Goal: Find specific page/section: Find specific page/section

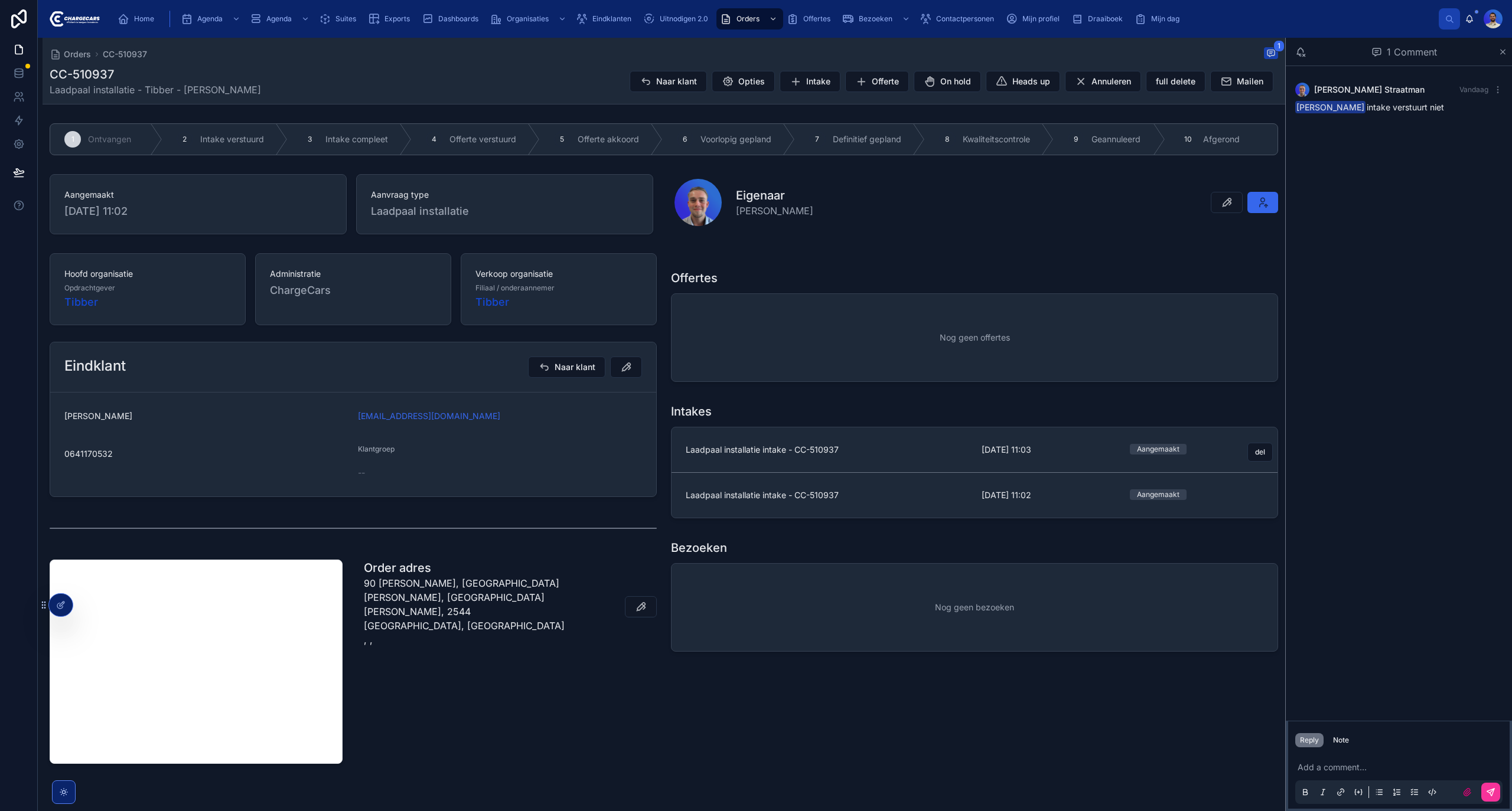
click at [823, 463] on link "Laadpaal installatie intake - CC-510937 [DATE] 11:03 Aangemaakt del" at bounding box center [975, 450] width 606 height 45
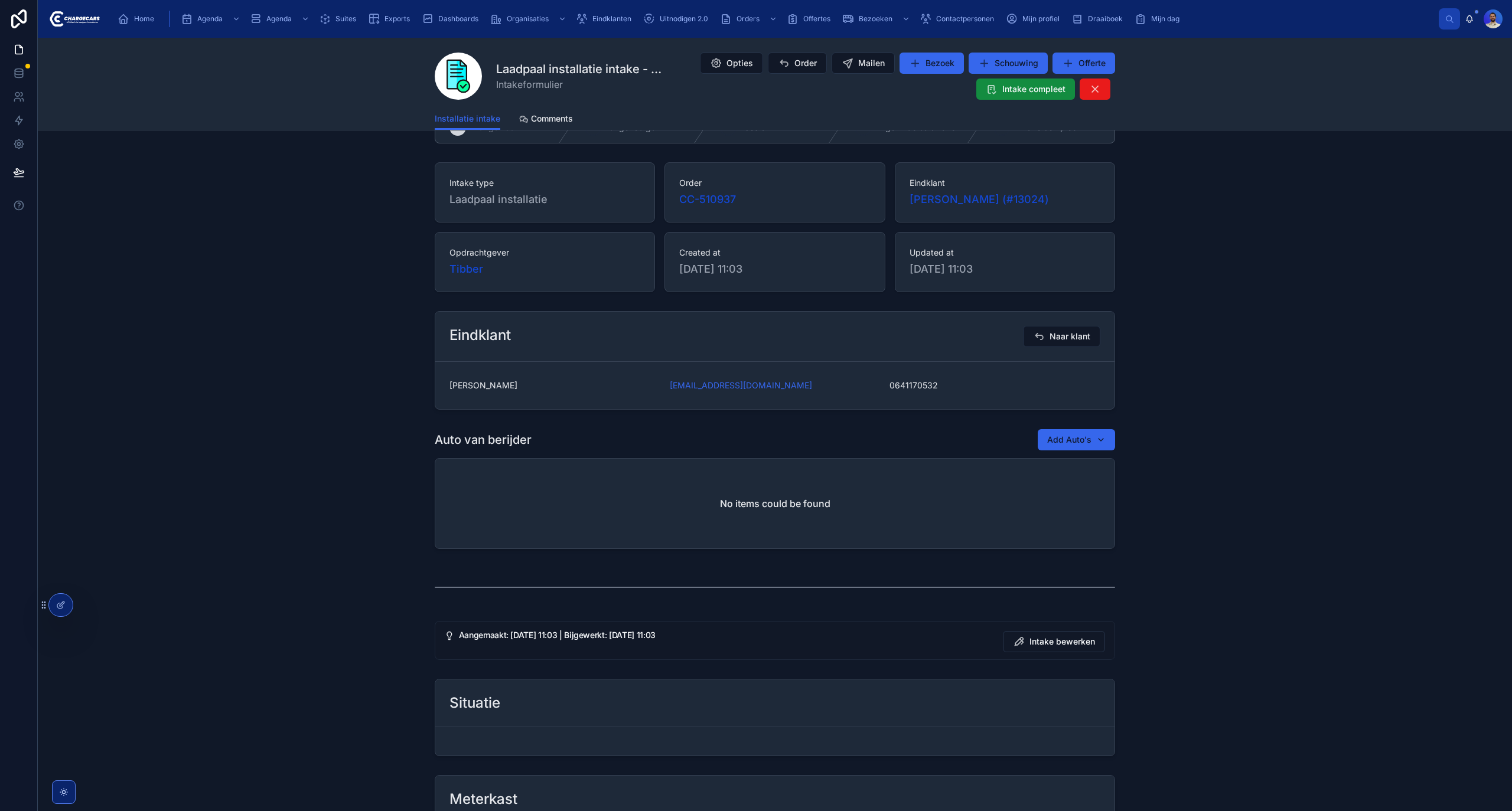
scroll to position [38, 0]
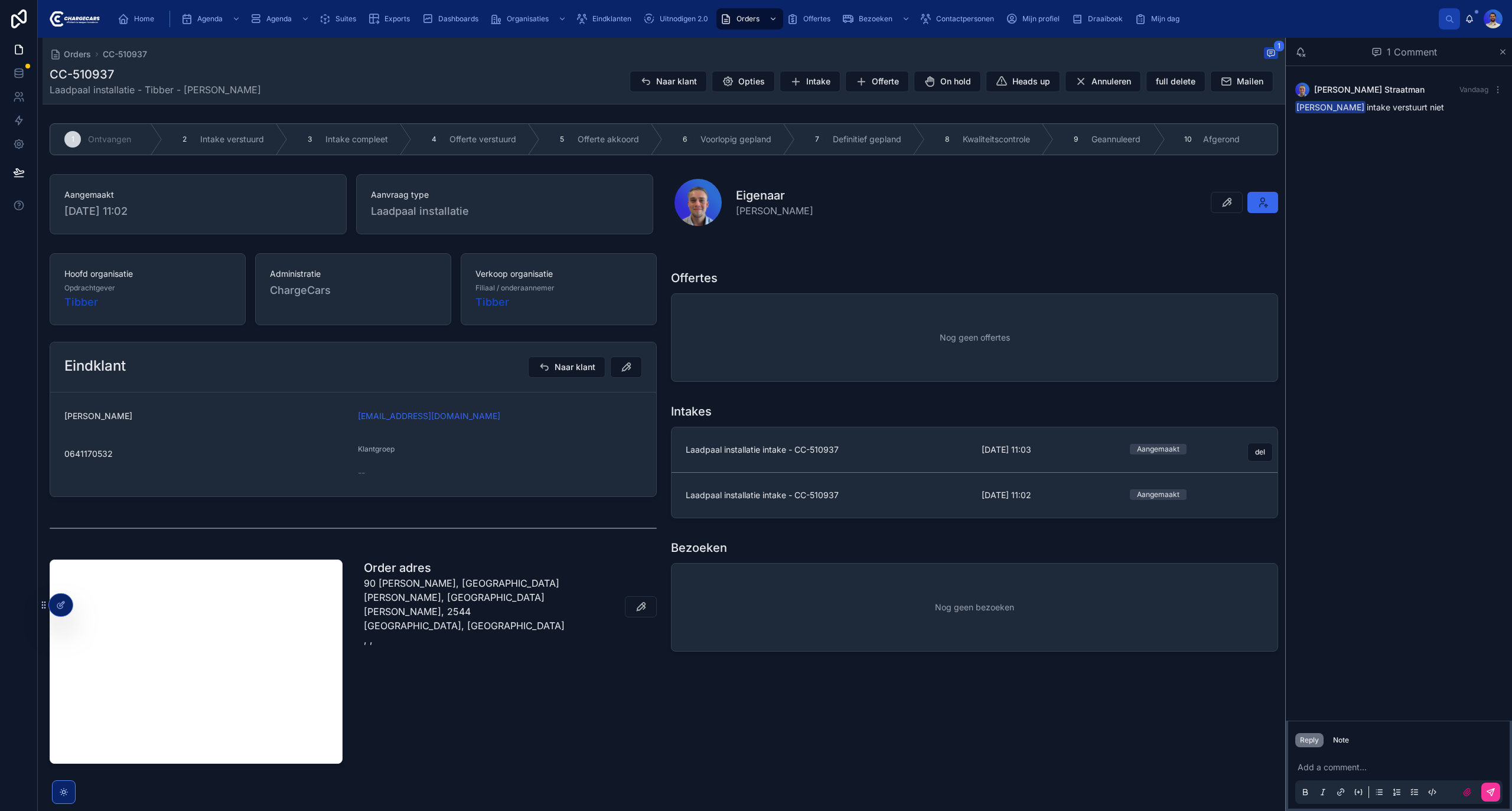
scroll to position [34, 0]
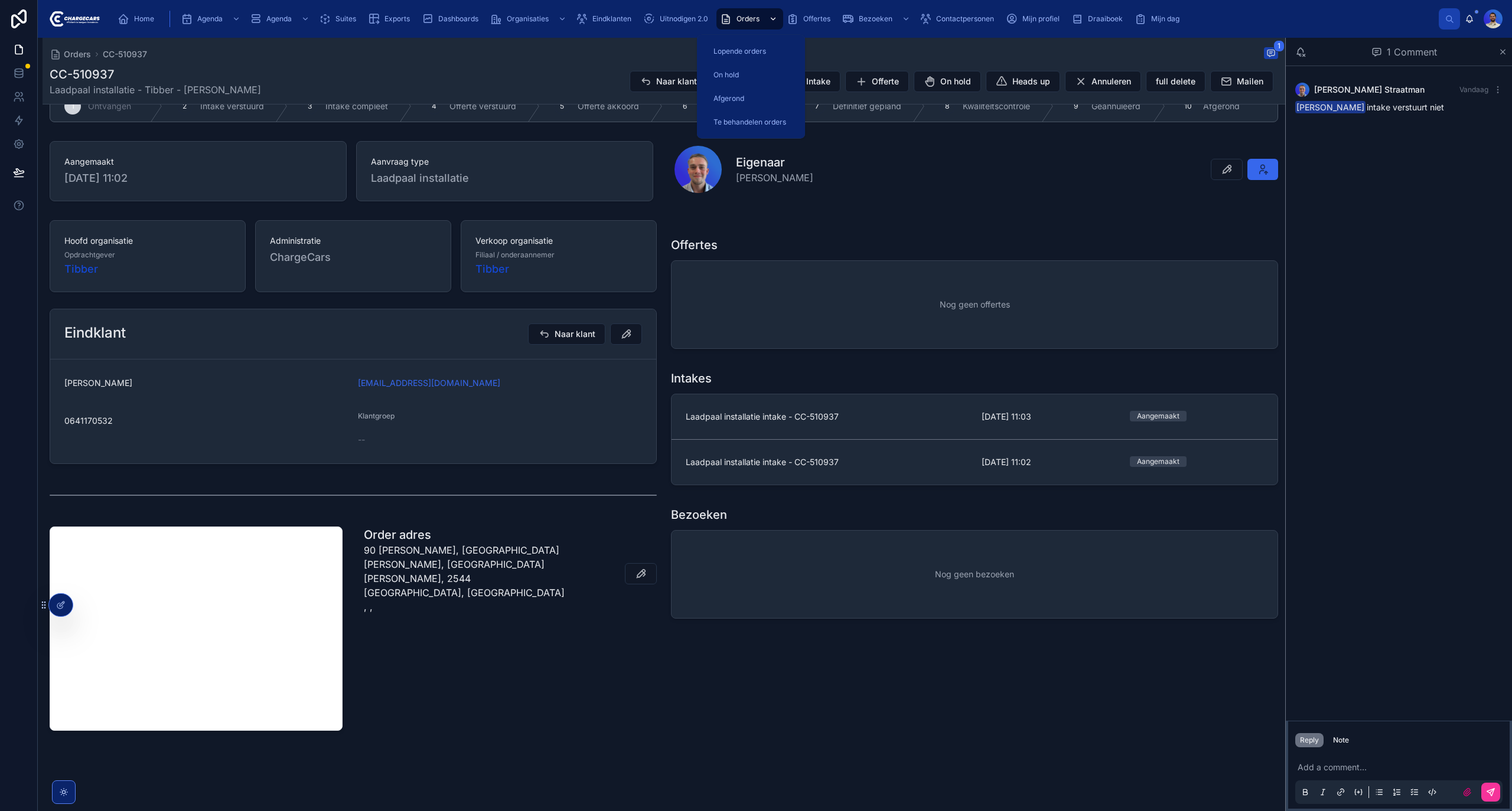
click at [749, 19] on span "Orders" at bounding box center [748, 19] width 23 height 10
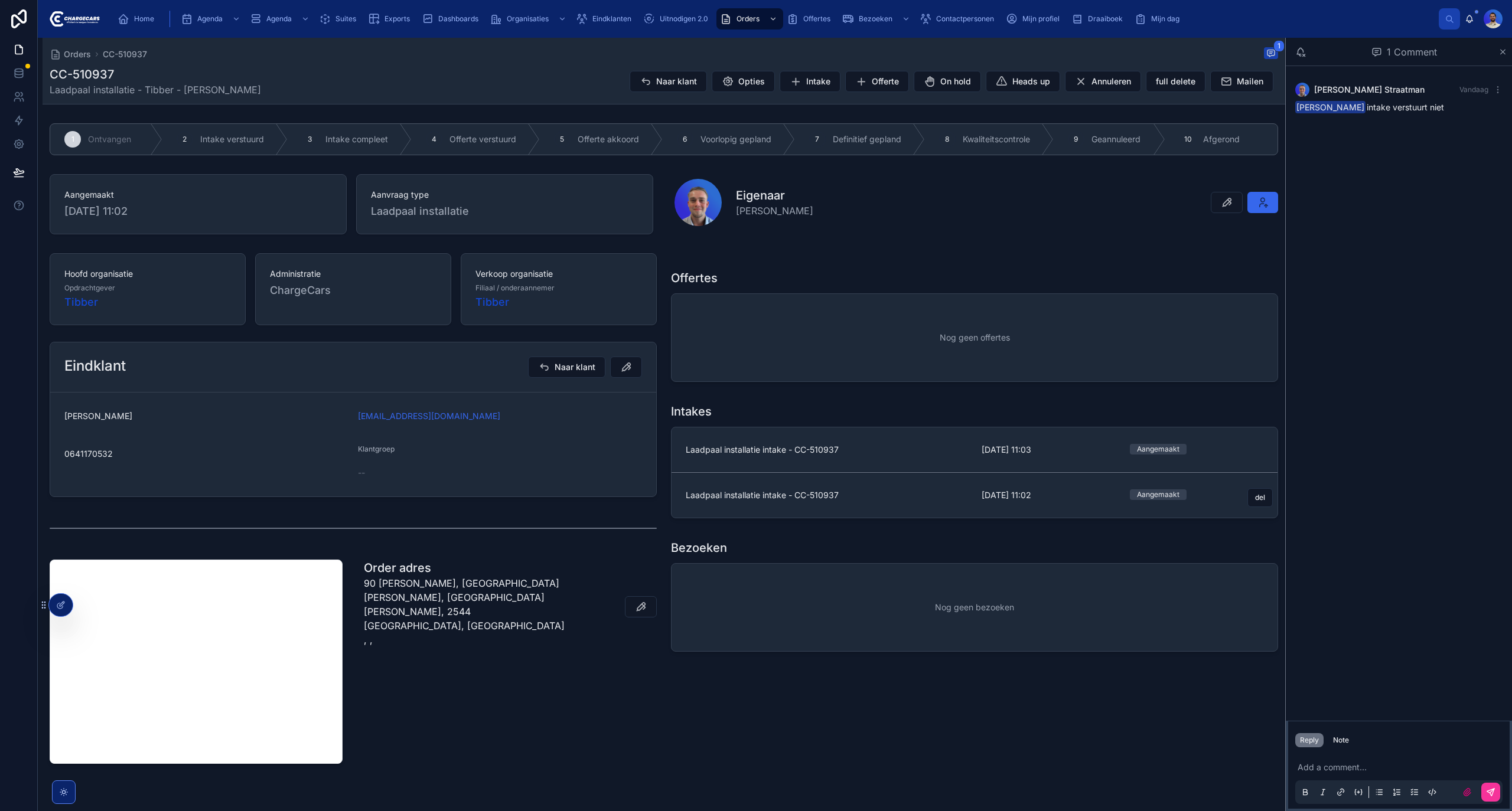
click at [833, 478] on link "Laadpaal installatie intake - CC-510937 [DATE] 11:02 Aangemaakt del" at bounding box center [975, 495] width 606 height 45
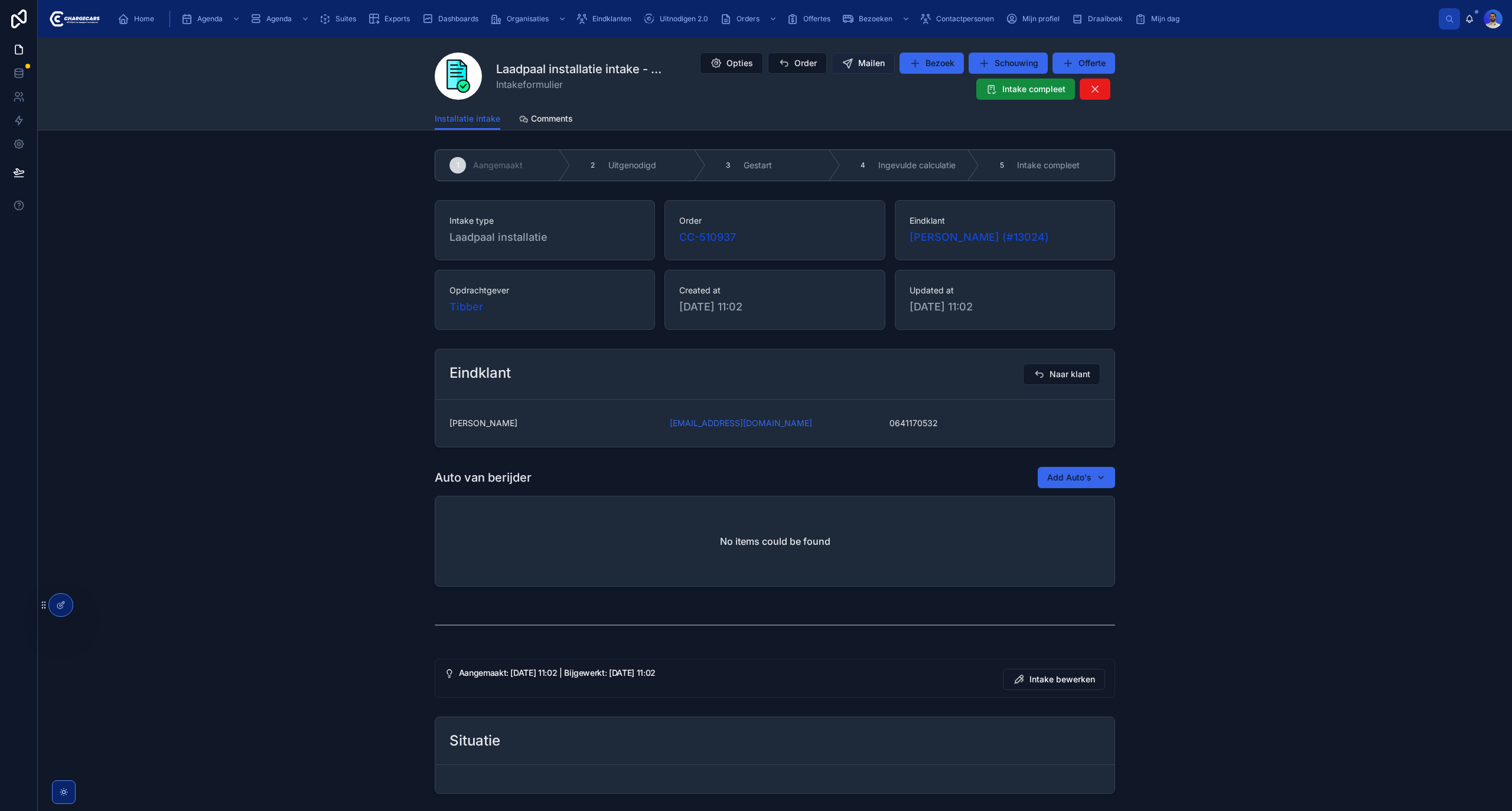
click at [858, 65] on span "Mailen" at bounding box center [872, 63] width 27 height 12
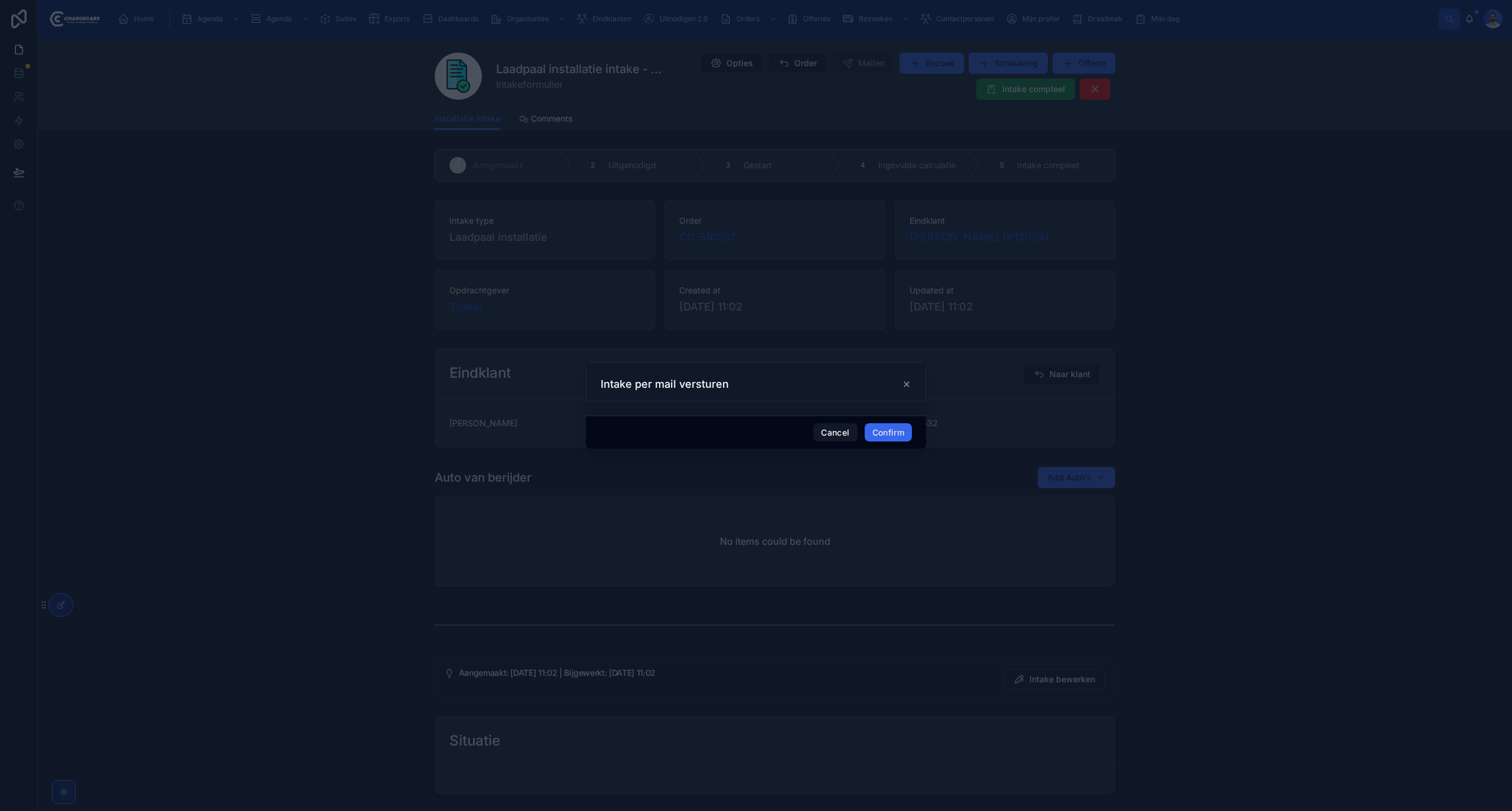
click at [884, 428] on button "Confirm" at bounding box center [888, 433] width 47 height 19
click at [881, 435] on button "Confirm" at bounding box center [888, 433] width 47 height 19
click at [833, 430] on button "Cancel" at bounding box center [835, 433] width 44 height 19
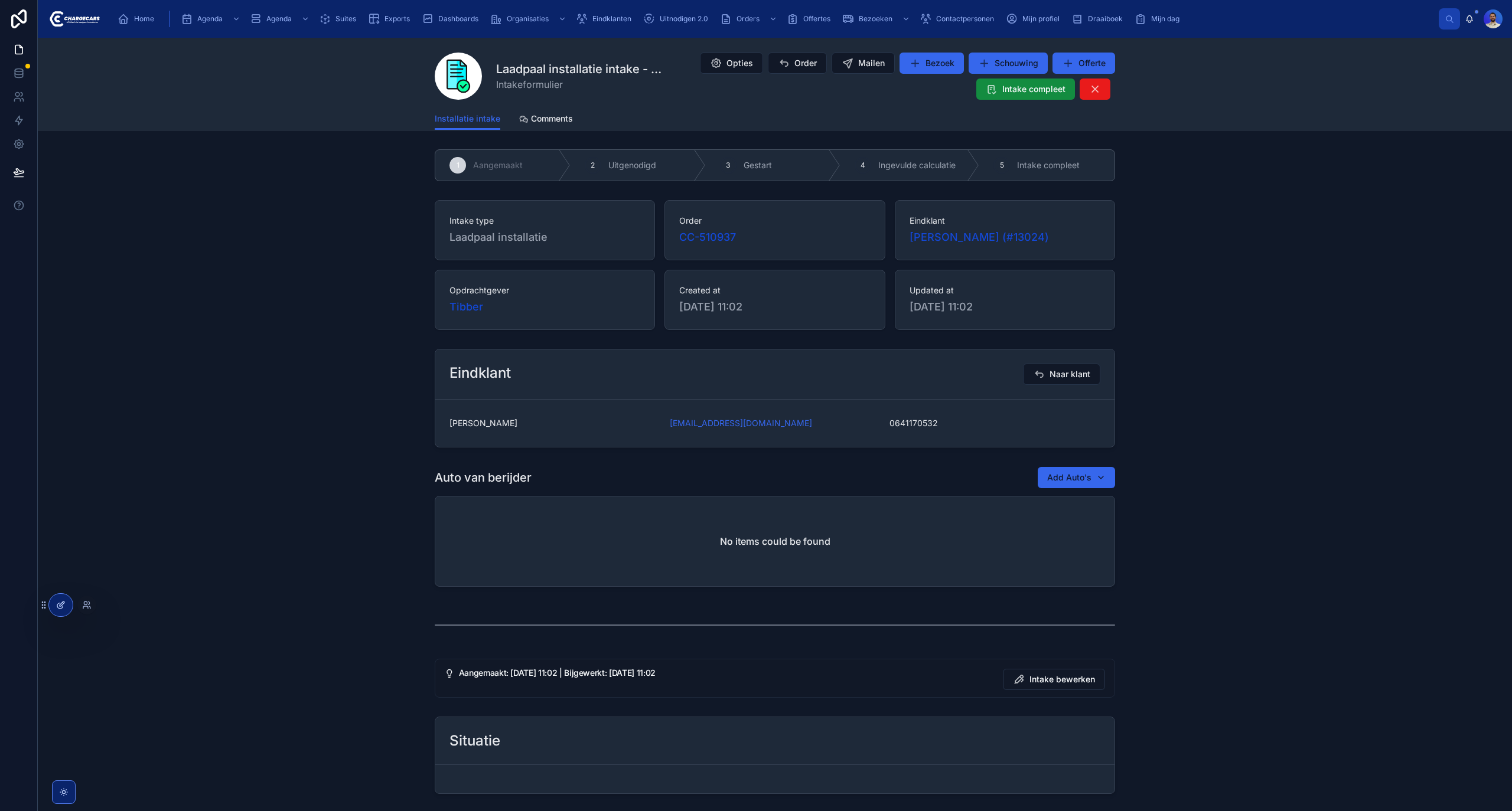
click at [55, 608] on div at bounding box center [61, 605] width 24 height 22
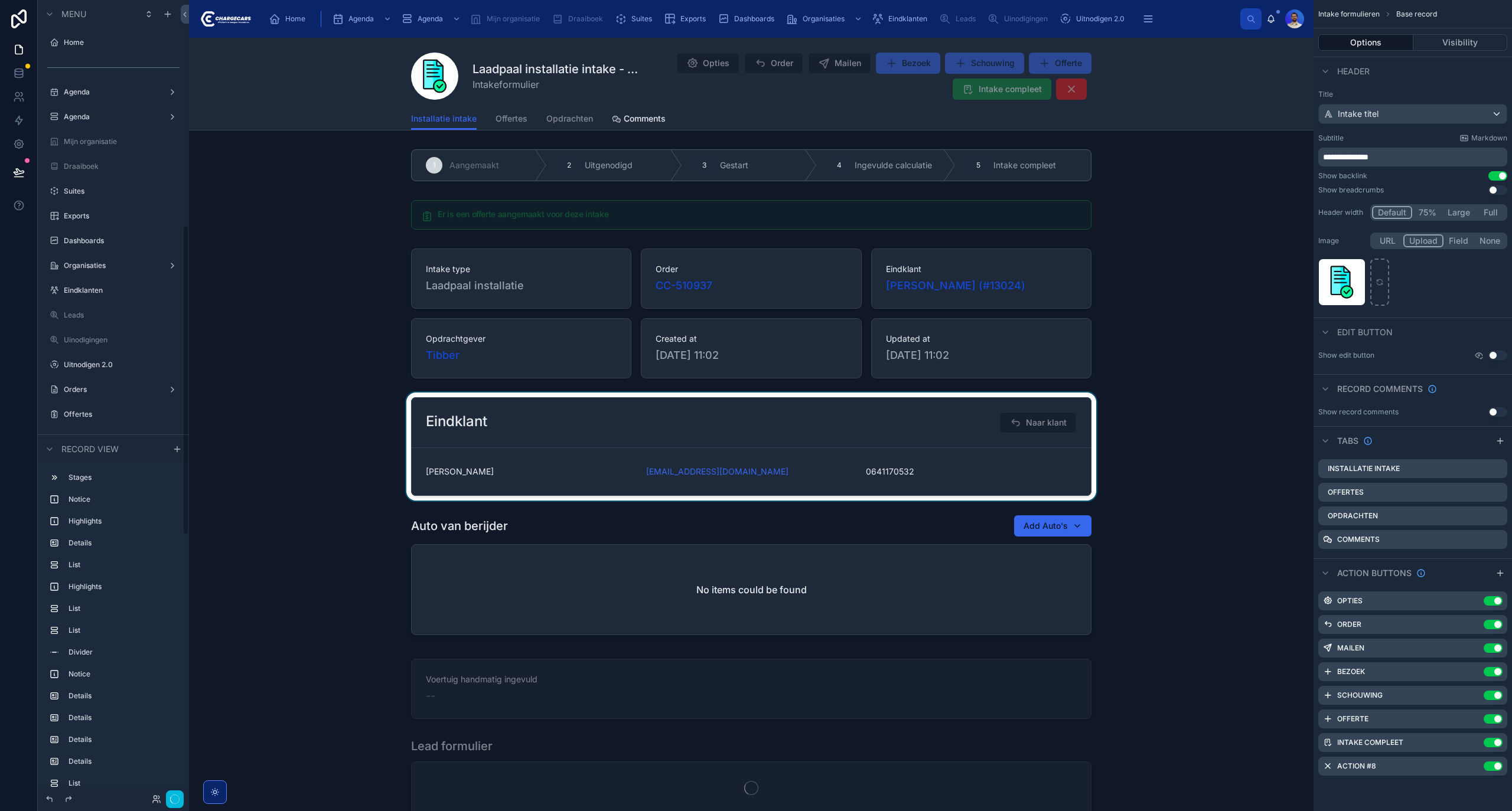
scroll to position [581, 0]
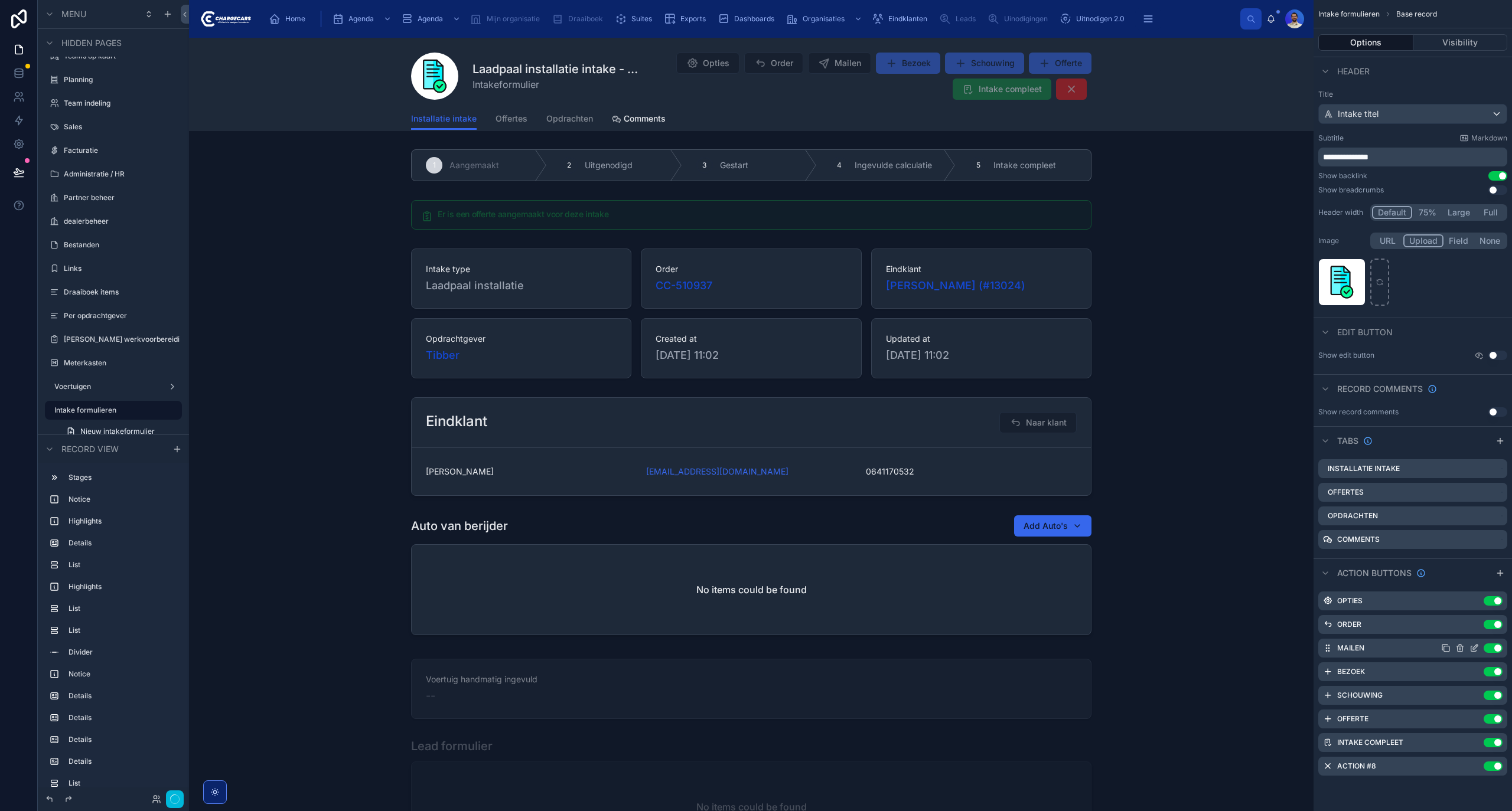
click at [1470, 646] on icon "scrollable content" at bounding box center [1474, 648] width 10 height 10
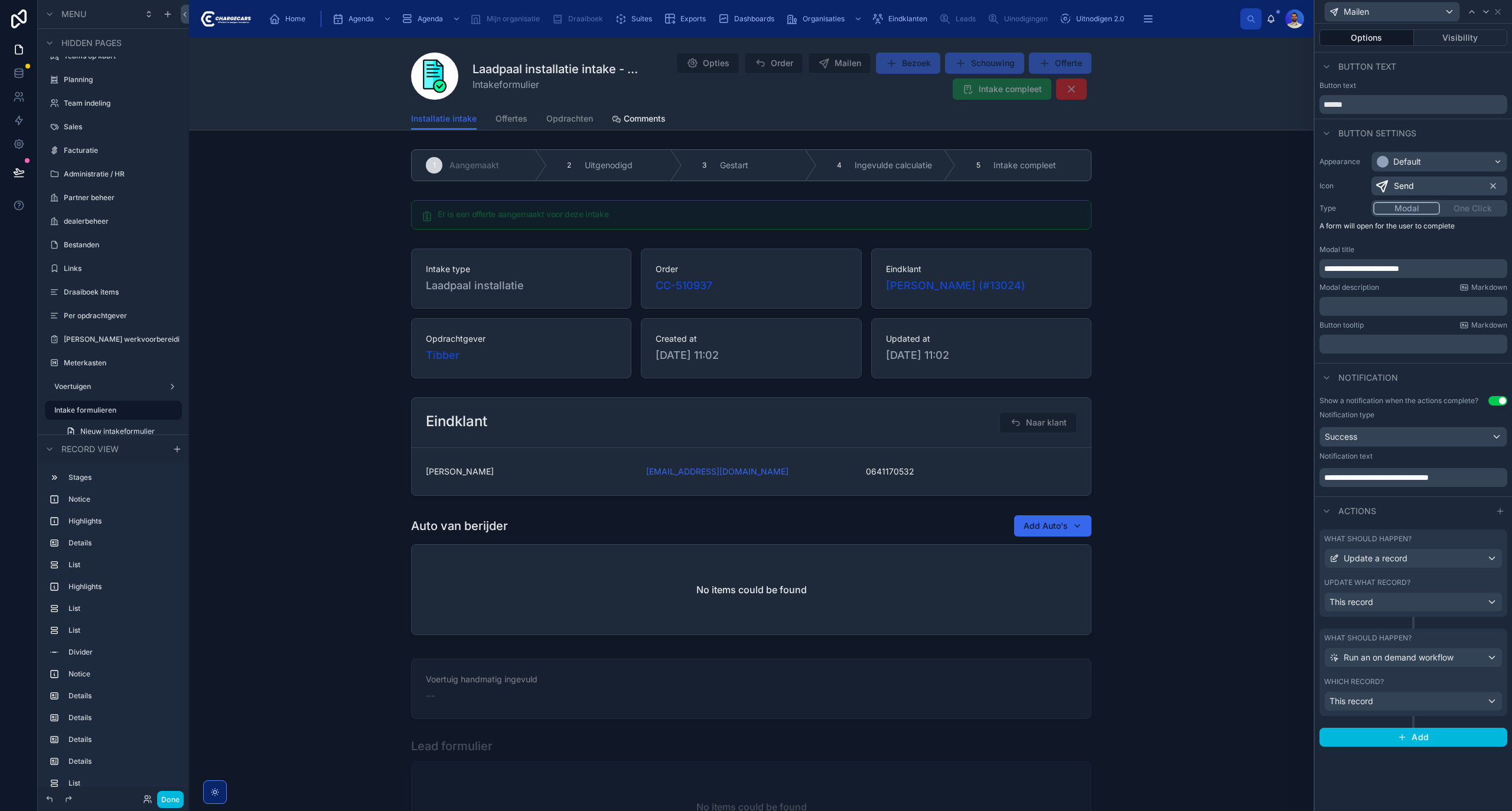
click at [1430, 583] on div "Update what record?" at bounding box center [1413, 582] width 179 height 10
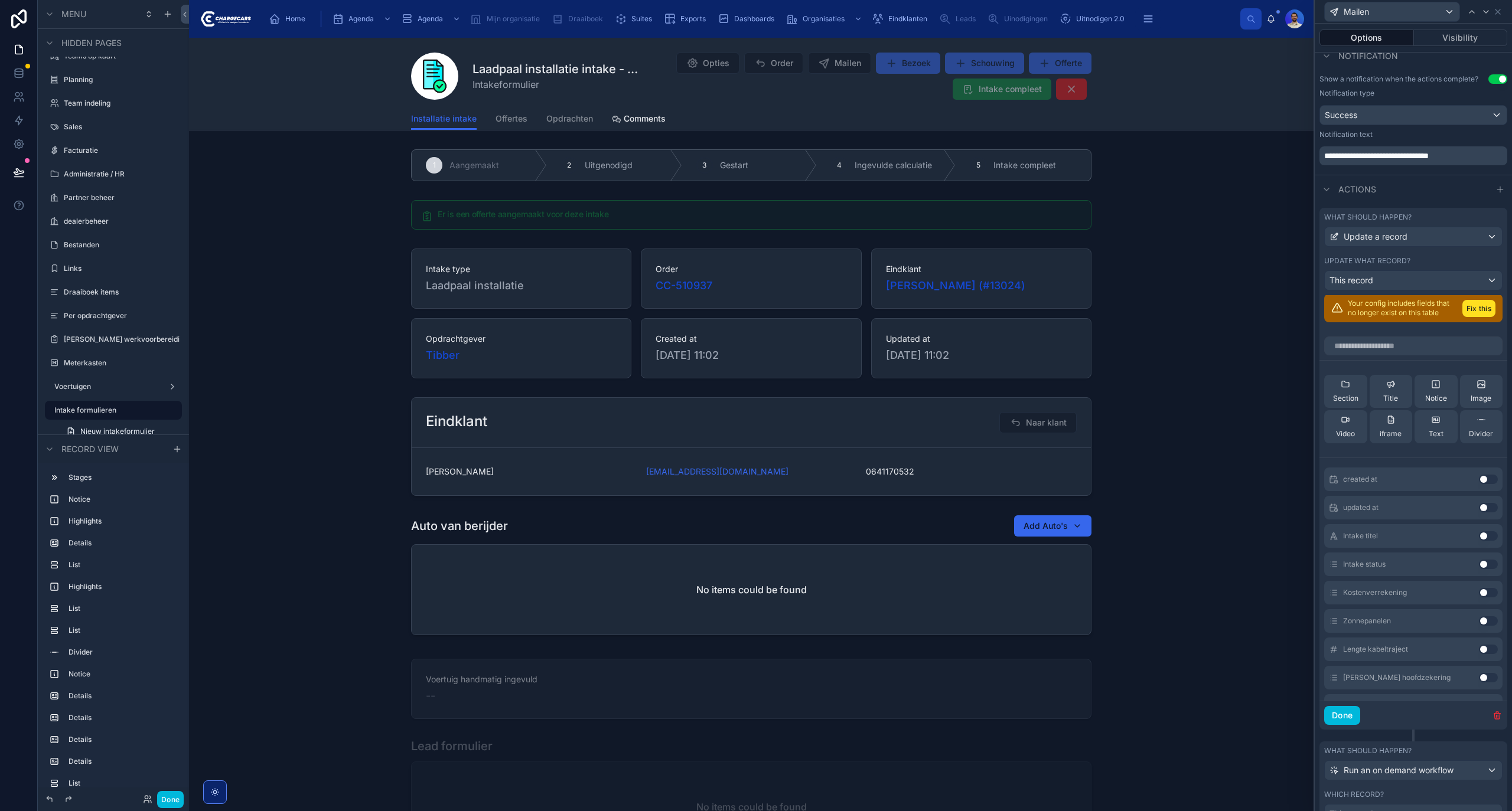
scroll to position [1, 0]
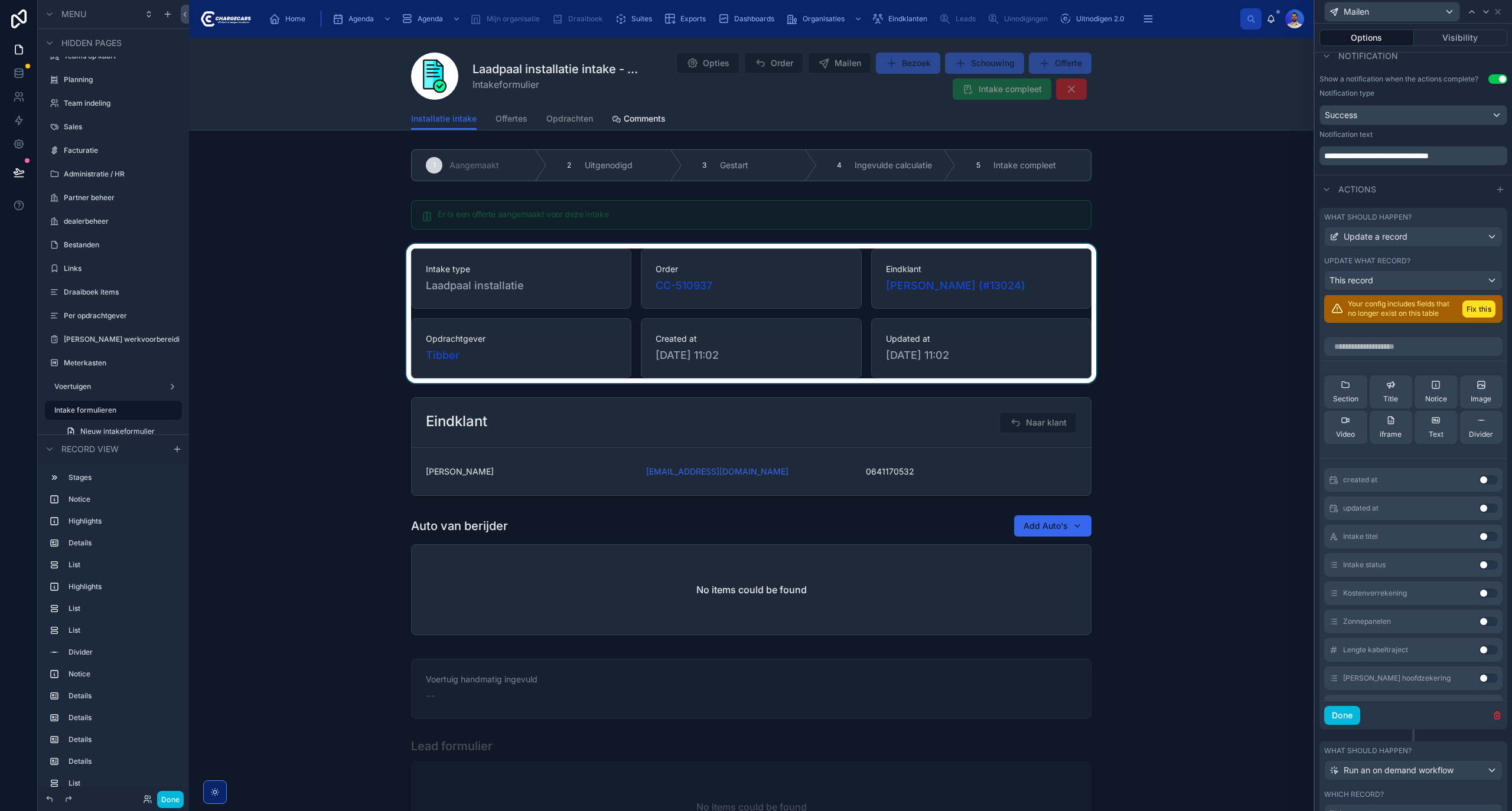
click at [1249, 258] on div at bounding box center [751, 314] width 1125 height 140
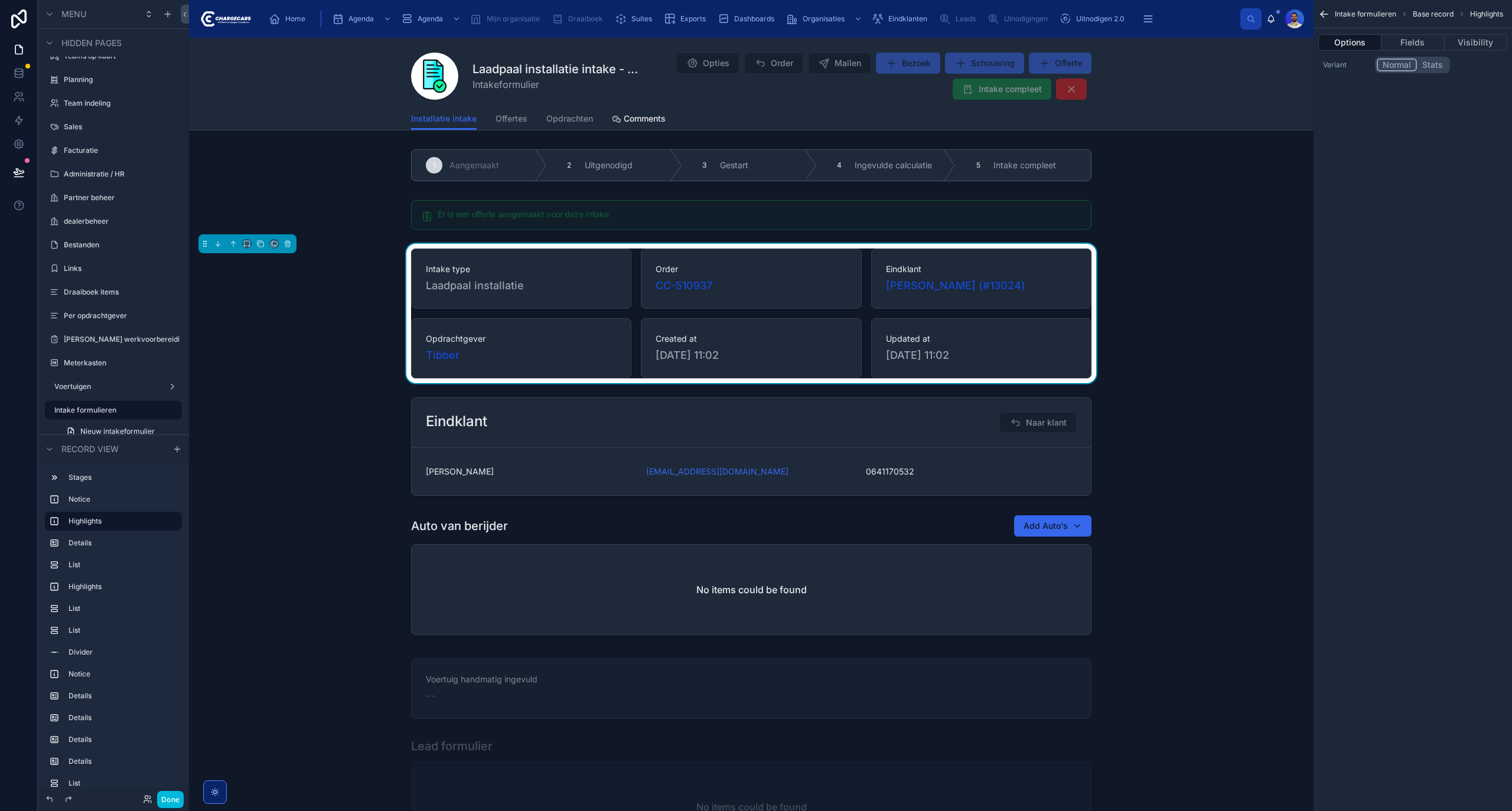
click at [296, 25] on div "Home" at bounding box center [289, 19] width 42 height 19
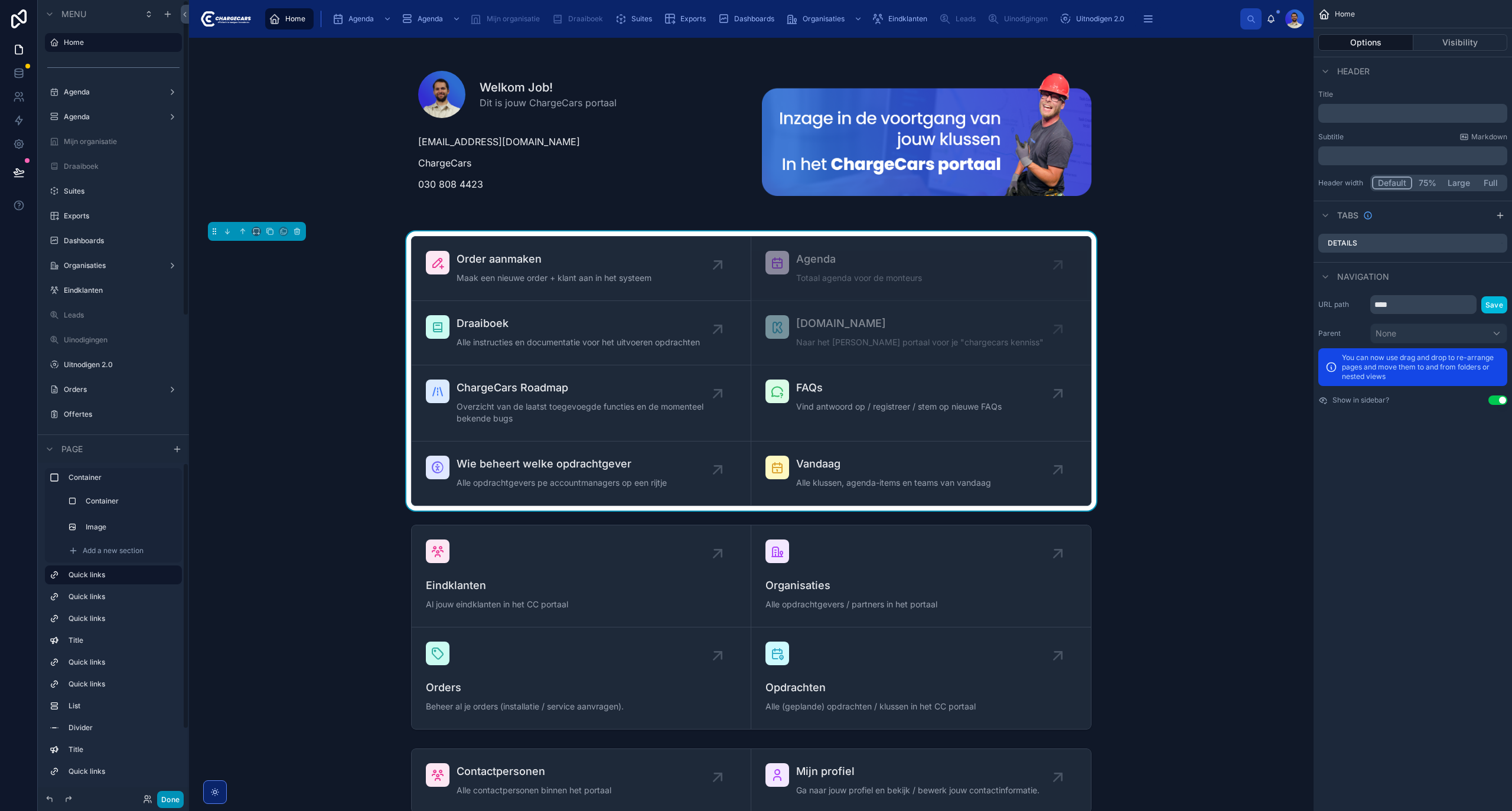
click at [162, 796] on button "Done" at bounding box center [170, 799] width 27 height 17
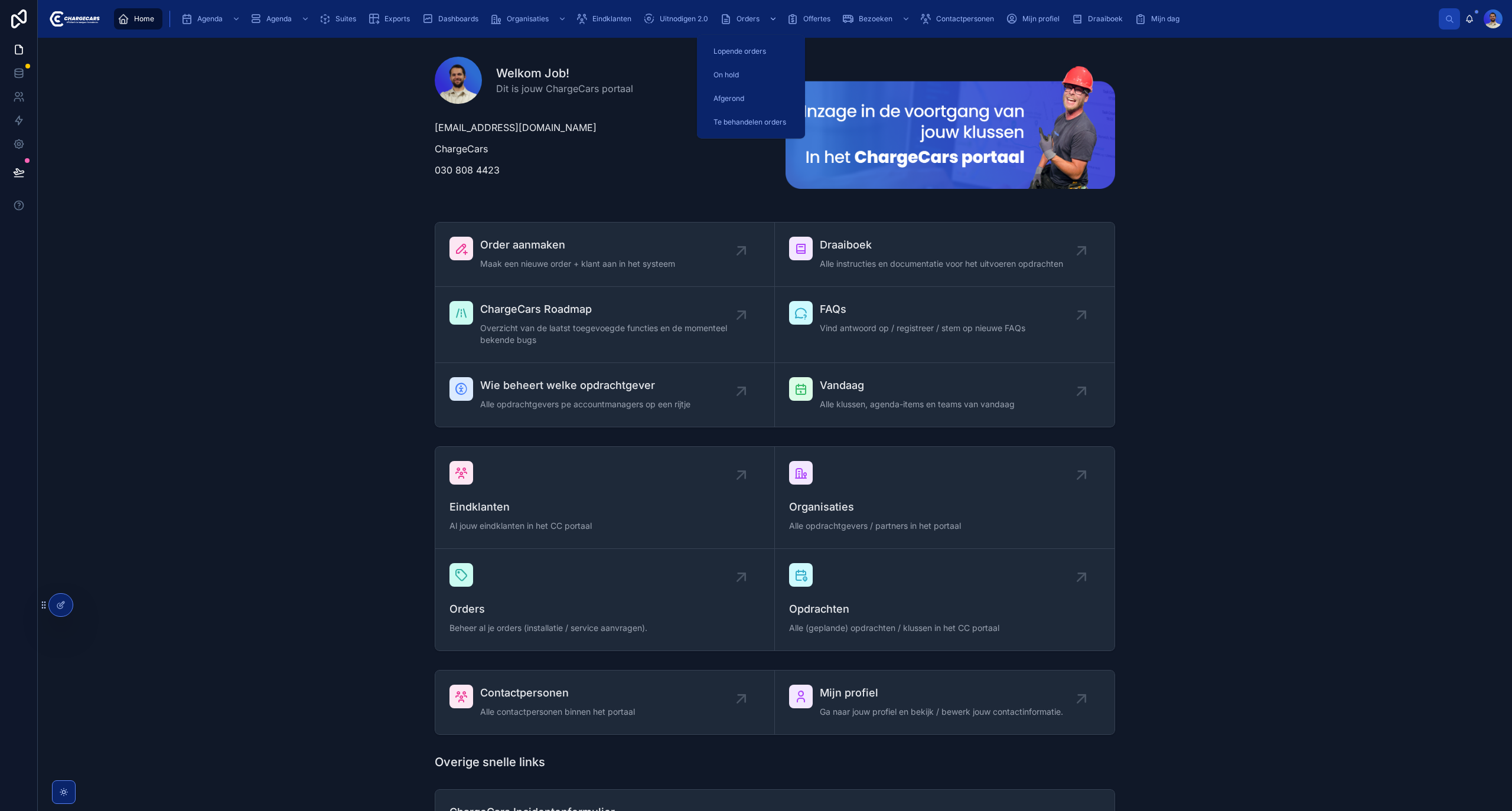
click at [748, 15] on span "Orders" at bounding box center [748, 19] width 23 height 10
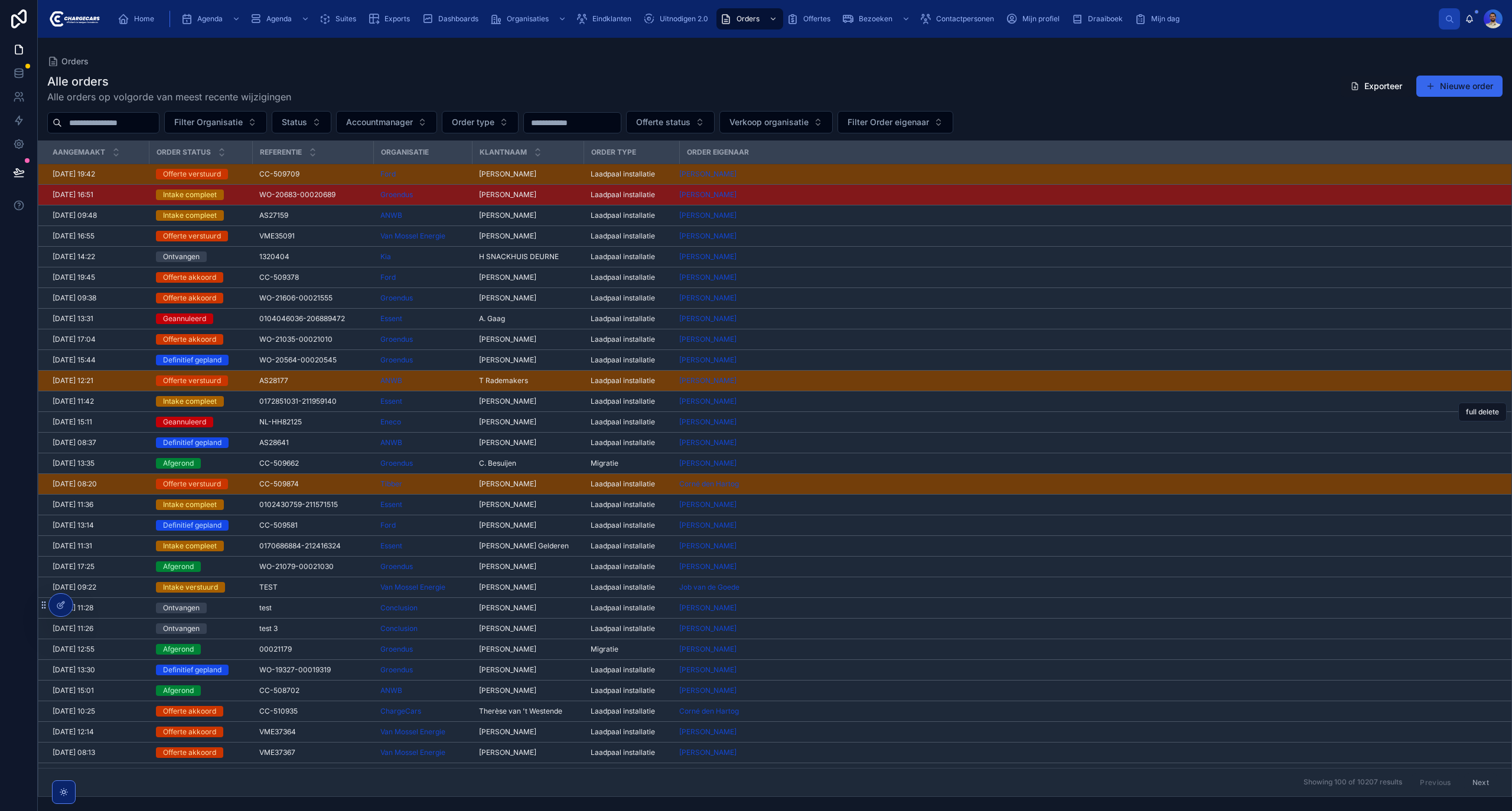
scroll to position [145, 0]
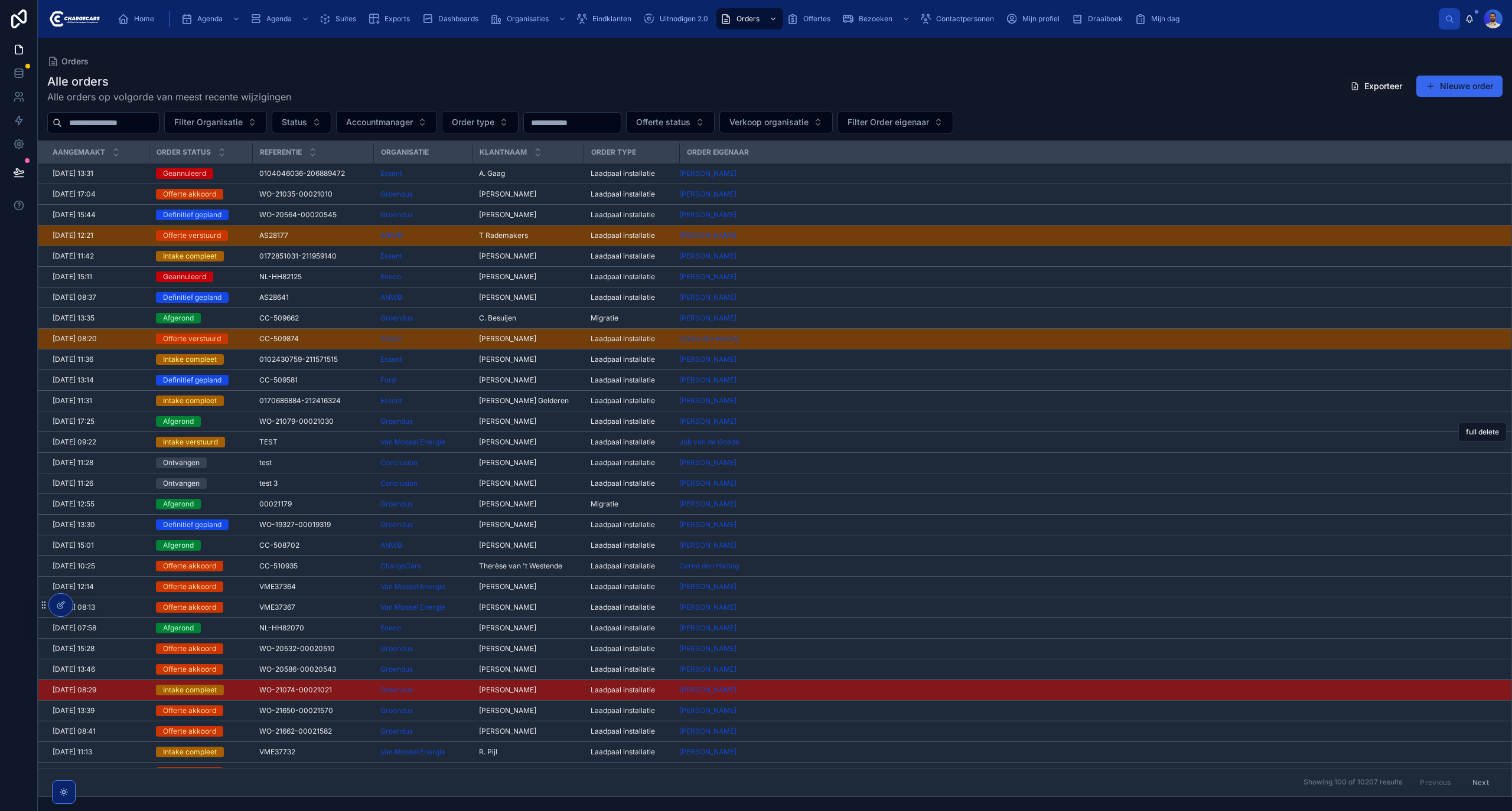
click at [317, 445] on div "TEST TEST" at bounding box center [313, 442] width 107 height 10
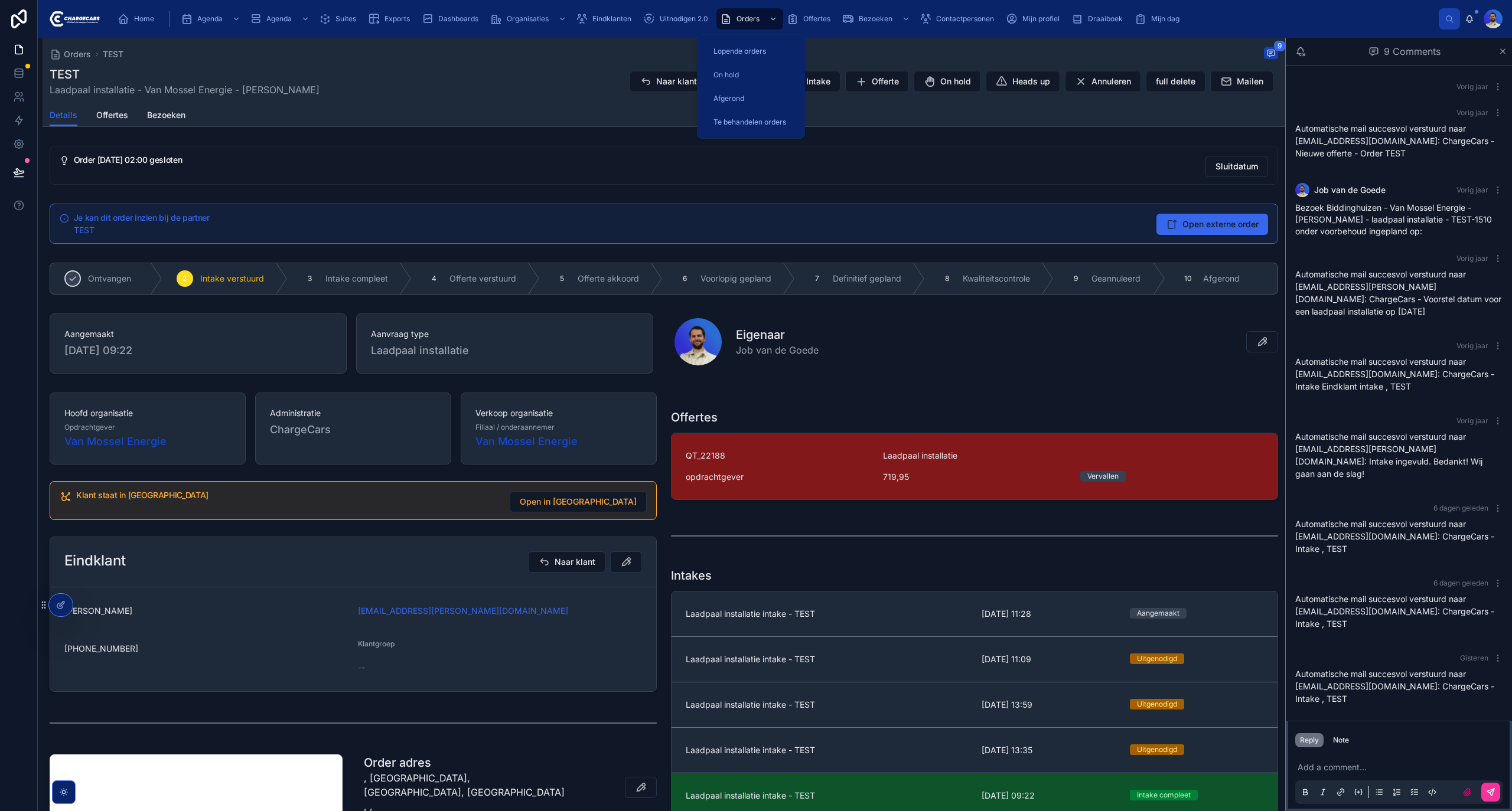
click at [728, 52] on span "Lopende orders" at bounding box center [740, 51] width 53 height 10
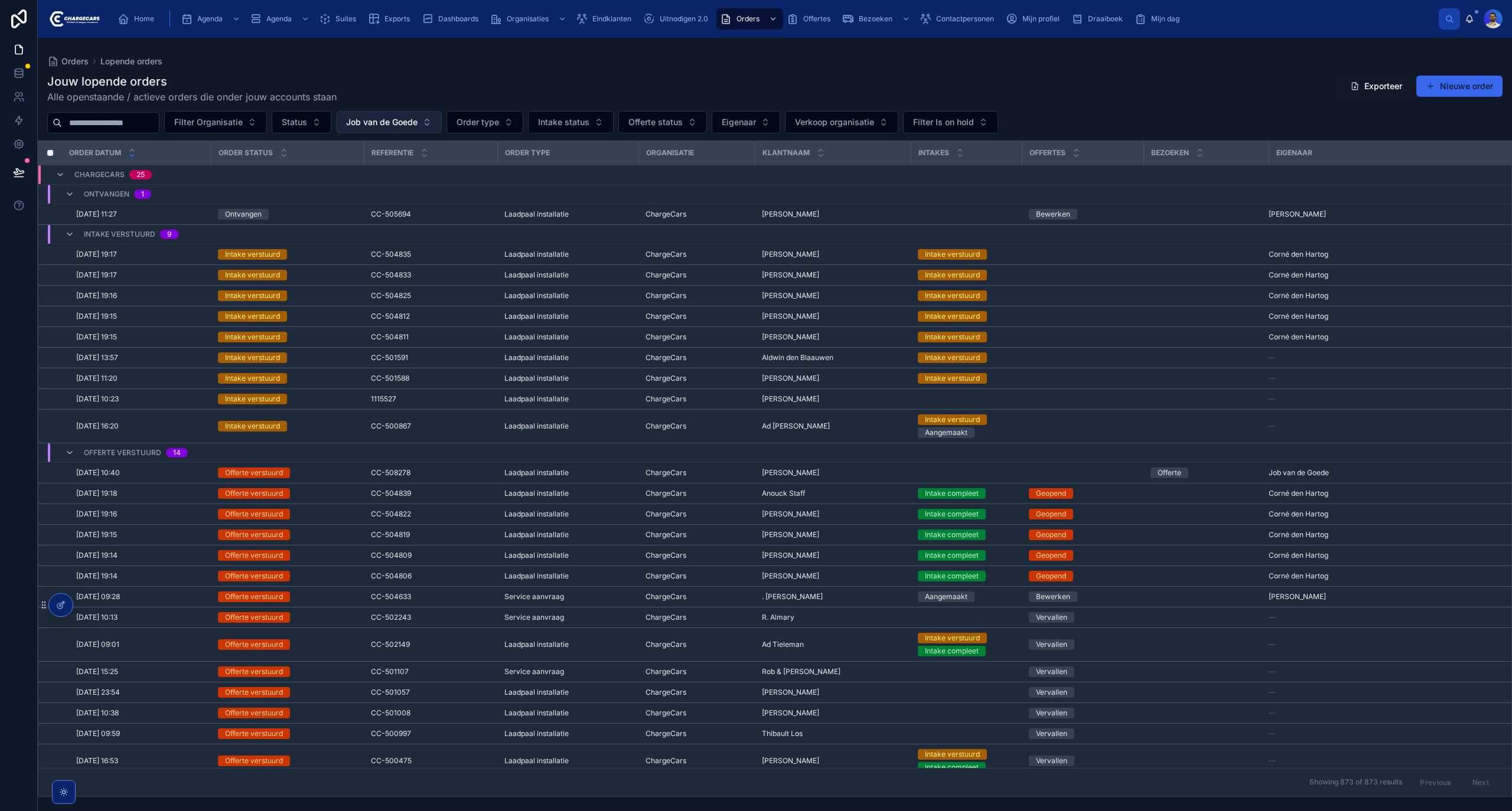
click at [412, 113] on button "Job van de Goede" at bounding box center [389, 122] width 106 height 22
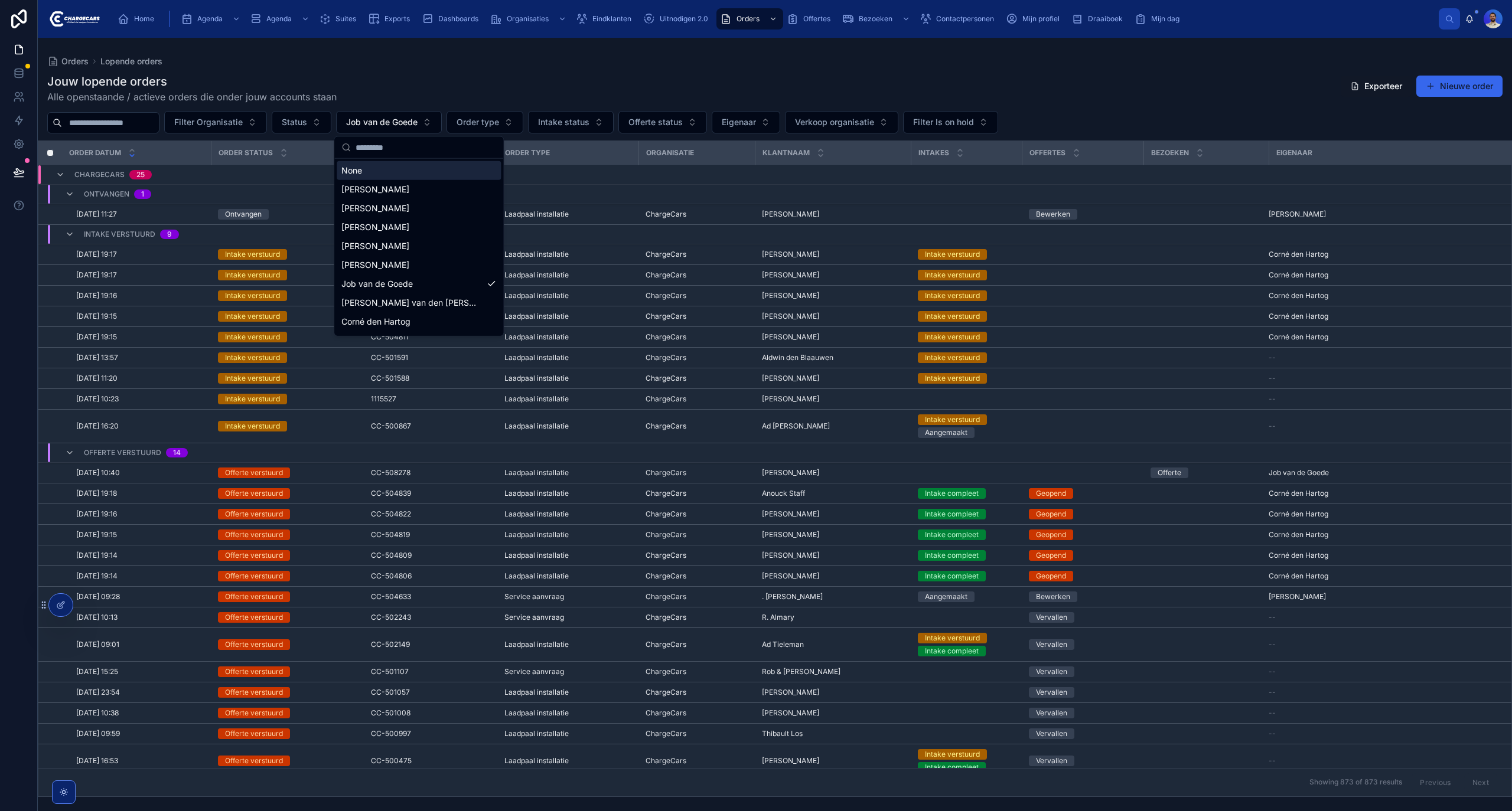
click at [391, 168] on div "None" at bounding box center [419, 171] width 164 height 19
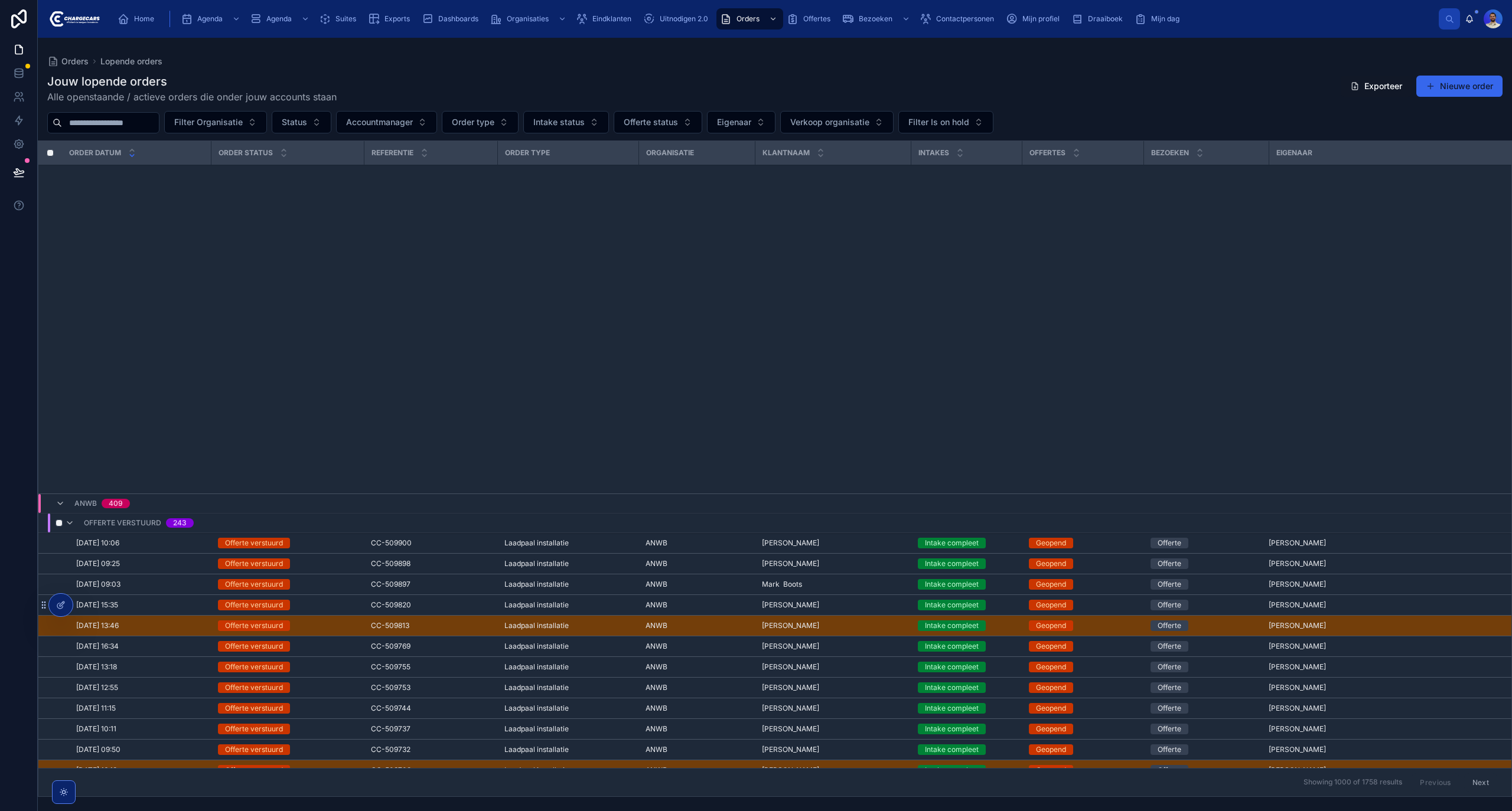
scroll to position [6400, 0]
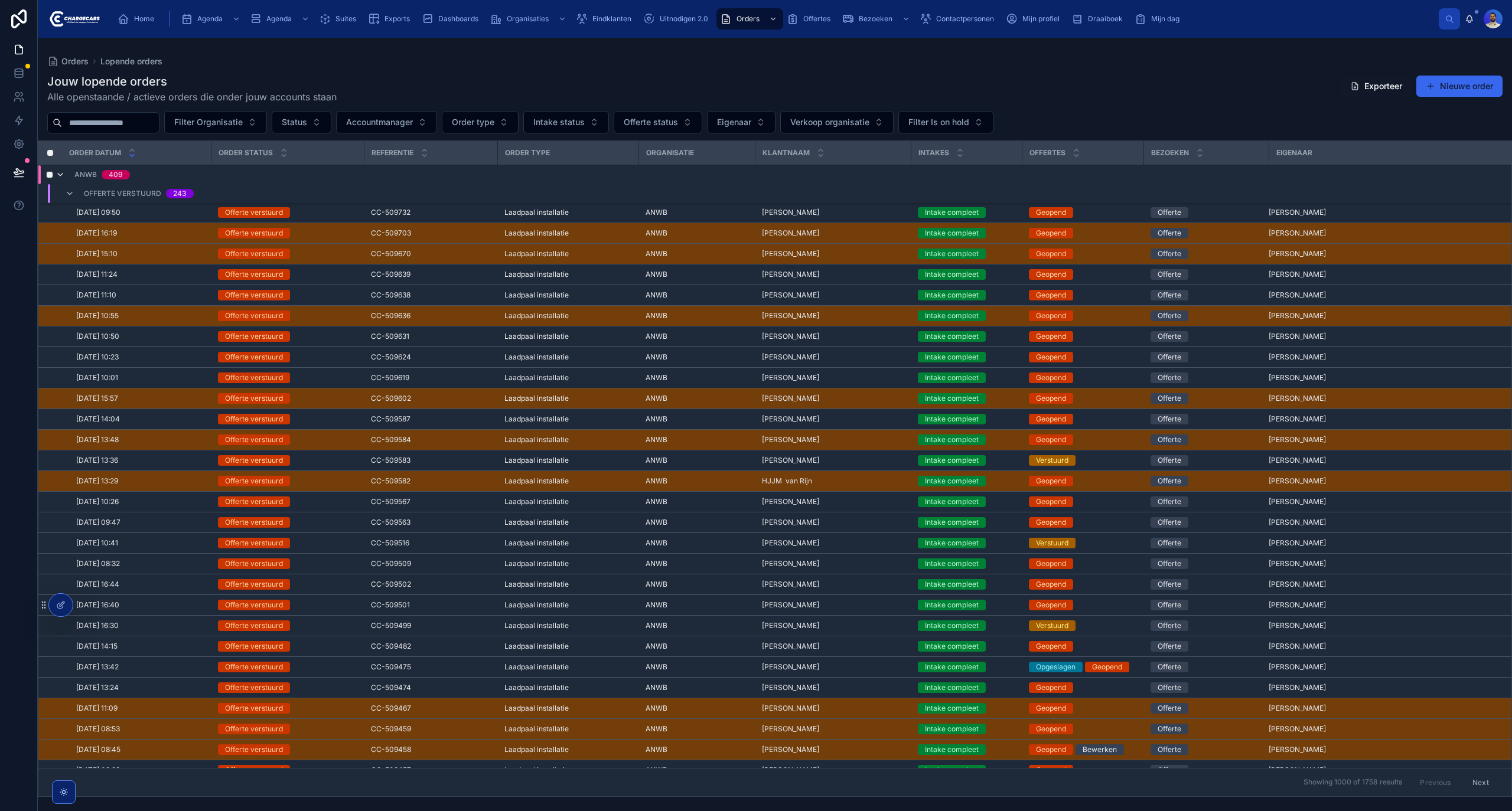
click at [59, 178] on icon at bounding box center [60, 175] width 10 height 10
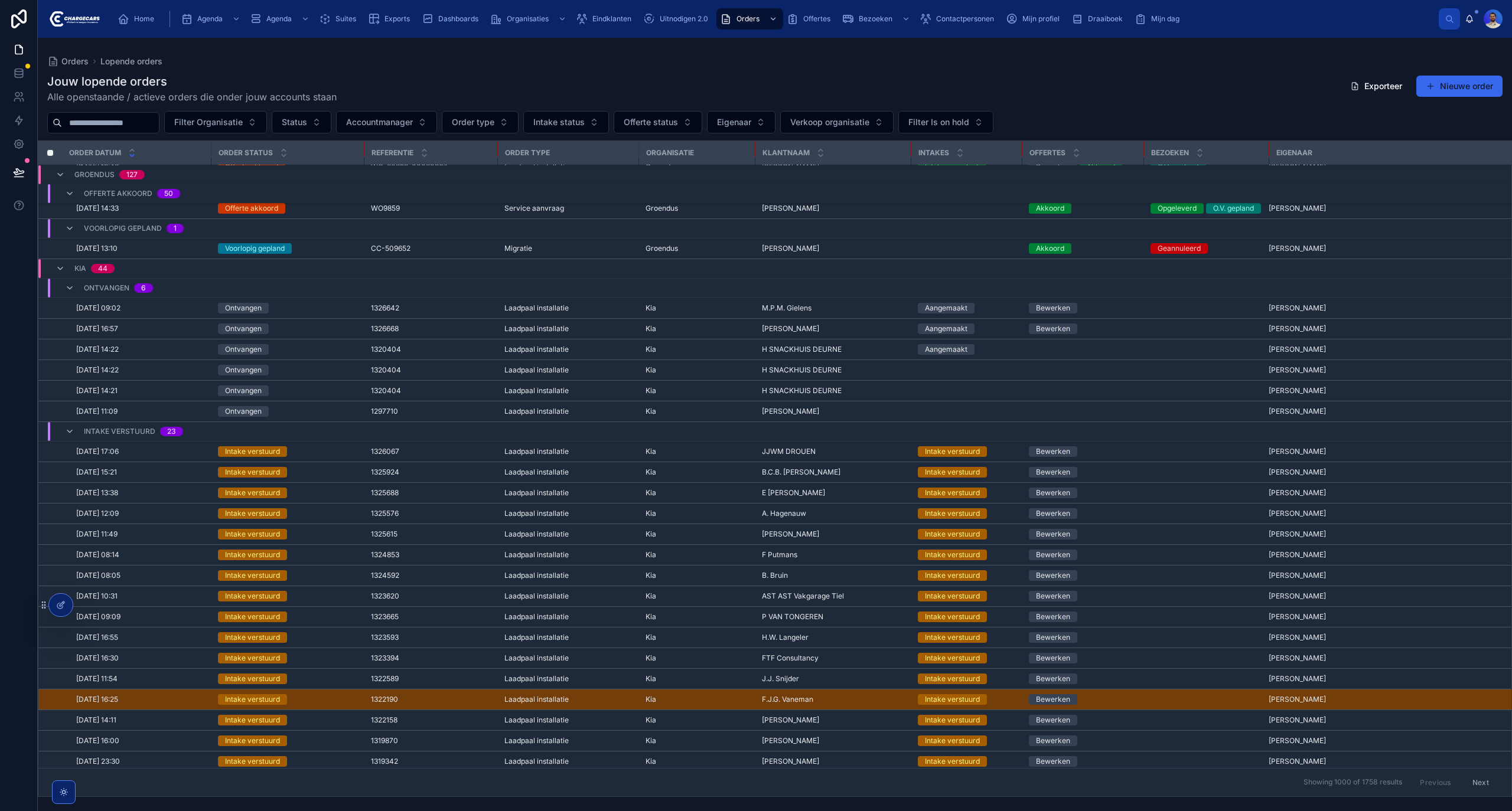
scroll to position [7618, 0]
click at [659, 355] on div "Kia" at bounding box center [697, 350] width 102 height 10
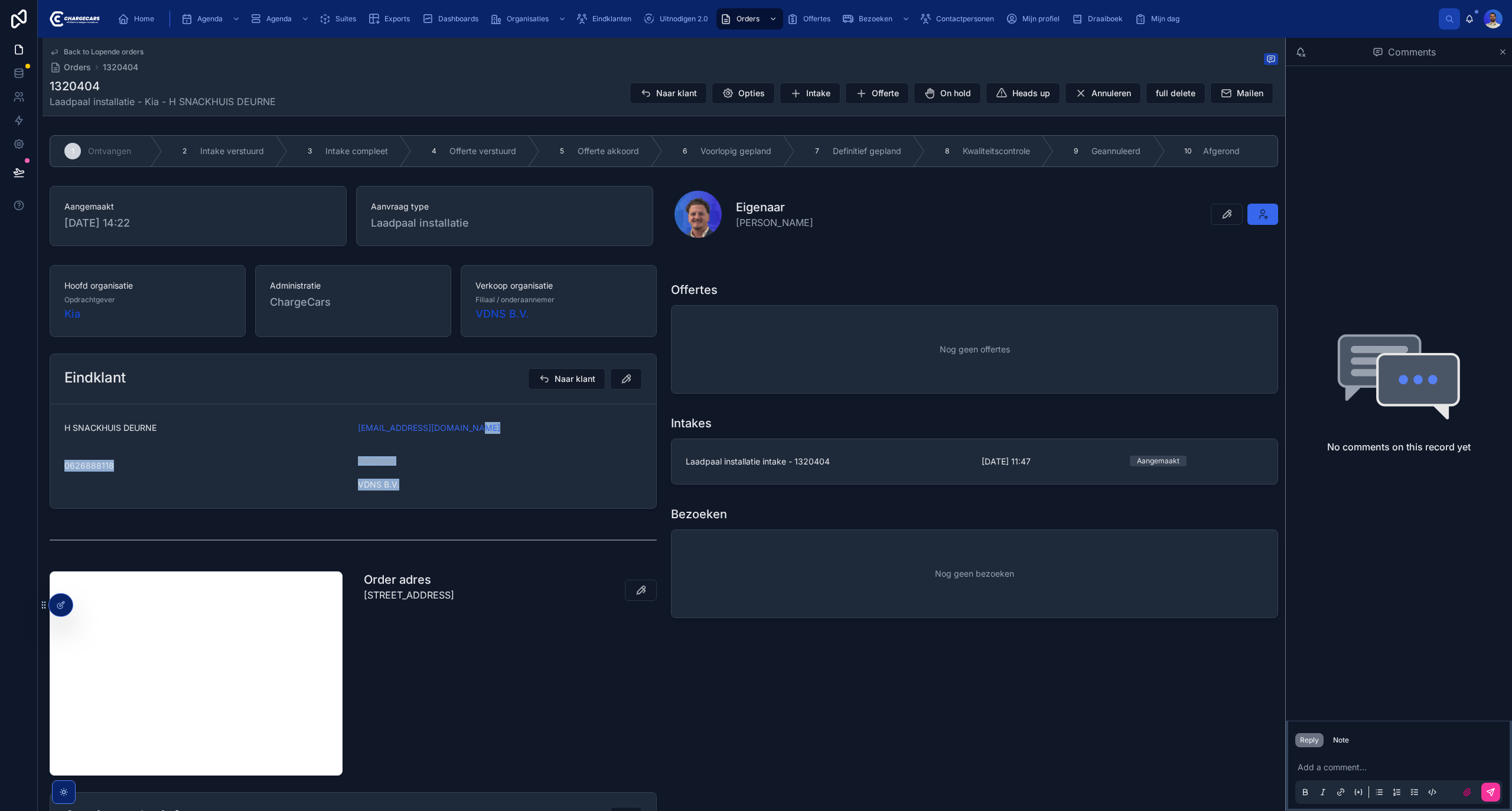
drag, startPoint x: 659, startPoint y: 406, endPoint x: 572, endPoint y: 489, distance: 120.2
click at [572, 489] on div "Eindklant Naar klant H SNACKHUIS DEURNE [EMAIL_ADDRESS][DOMAIN_NAME] 0626888118…" at bounding box center [353, 431] width 621 height 165
click at [572, 489] on span "VDNS B.V." at bounding box center [500, 485] width 284 height 12
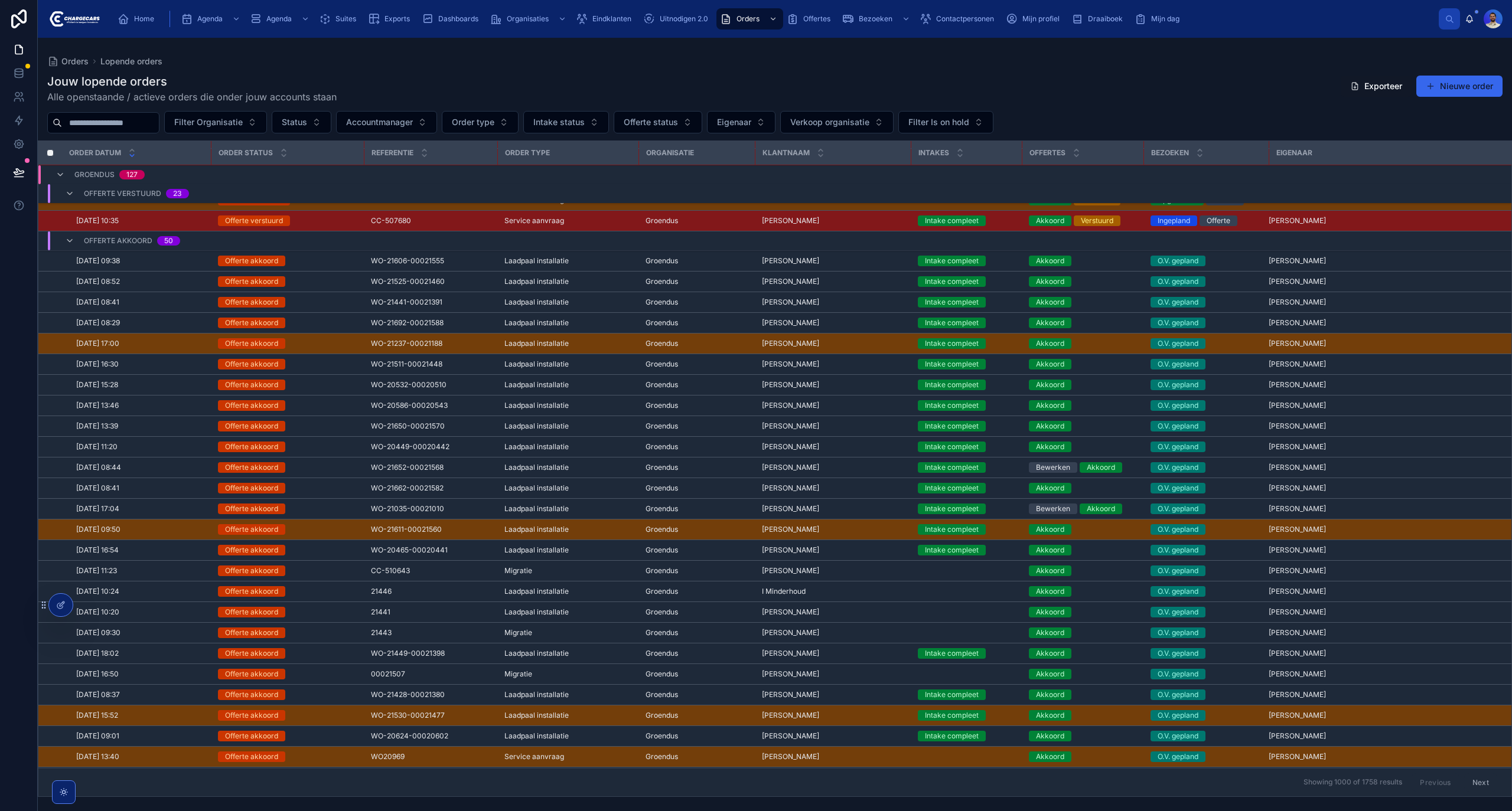
scroll to position [6750, 0]
